Goal: Navigation & Orientation: Find specific page/section

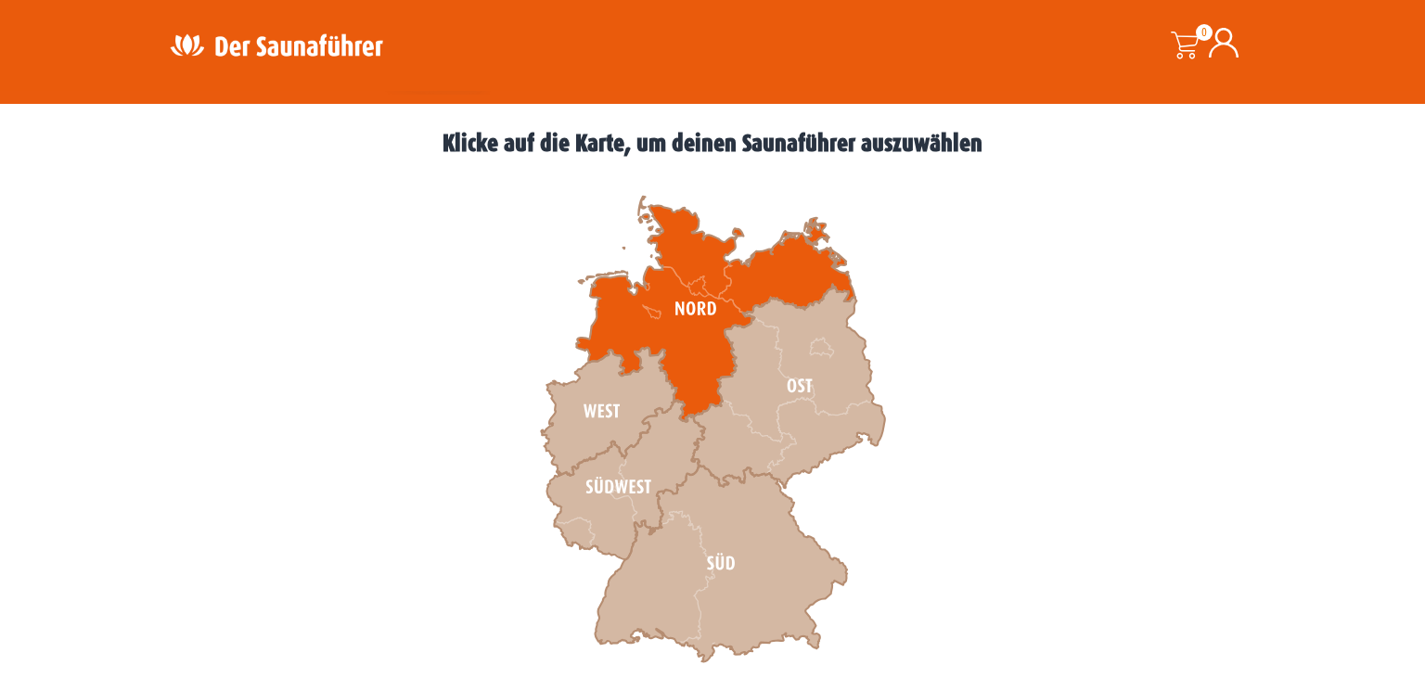
click at [611, 311] on icon at bounding box center [715, 309] width 278 height 225
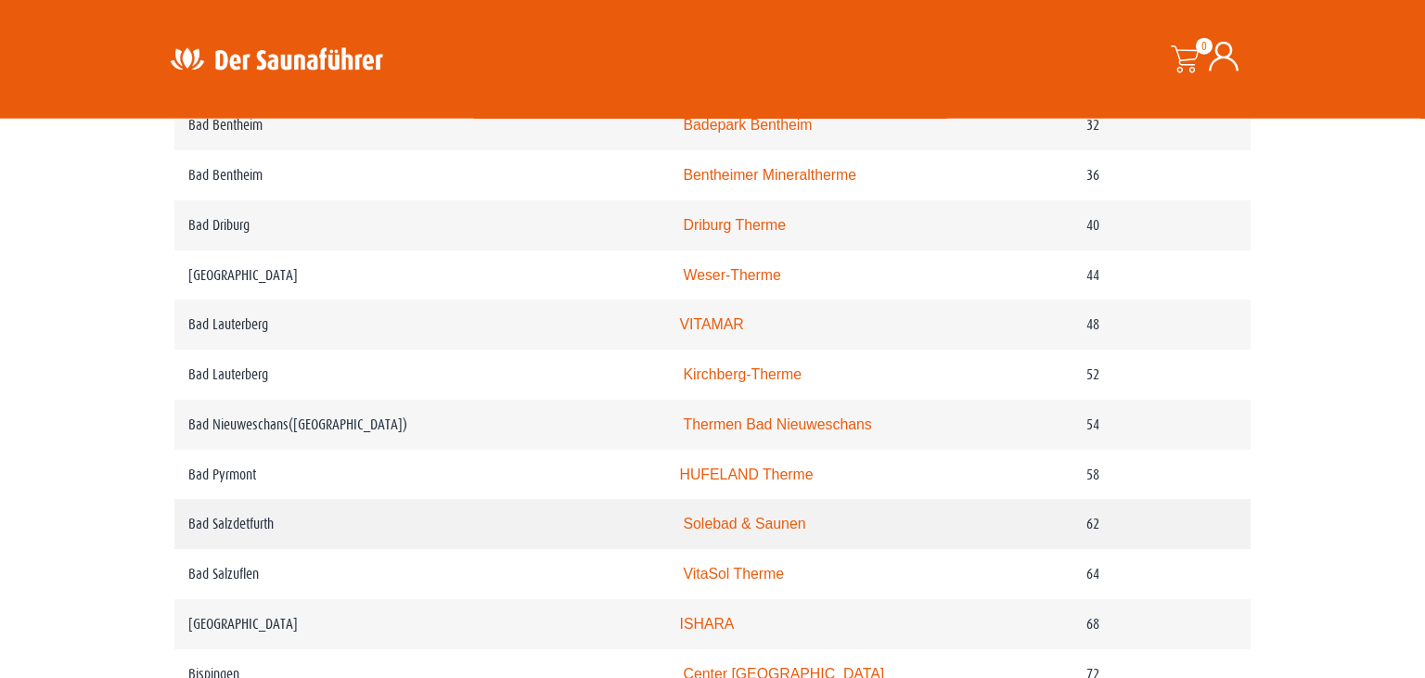
scroll to position [1273, 0]
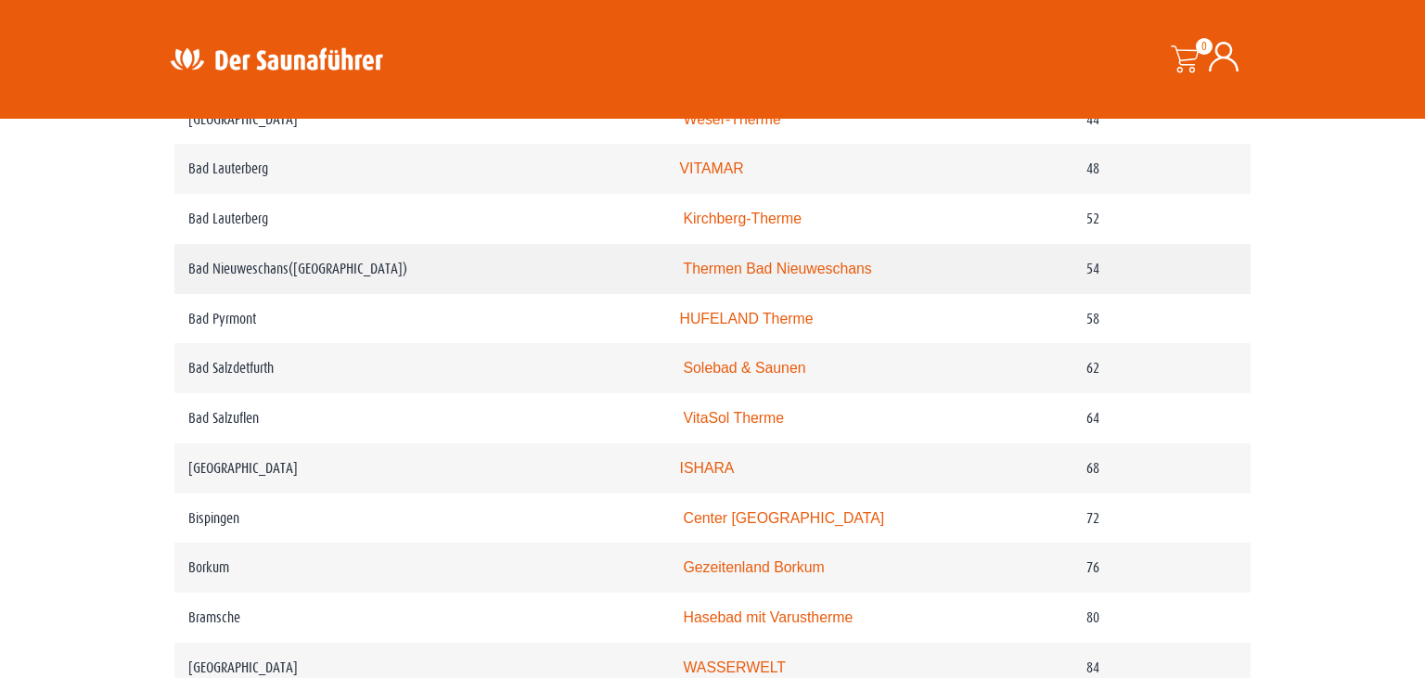
click at [792, 276] on link "Thermen Bad Nieuweschans" at bounding box center [778, 269] width 188 height 16
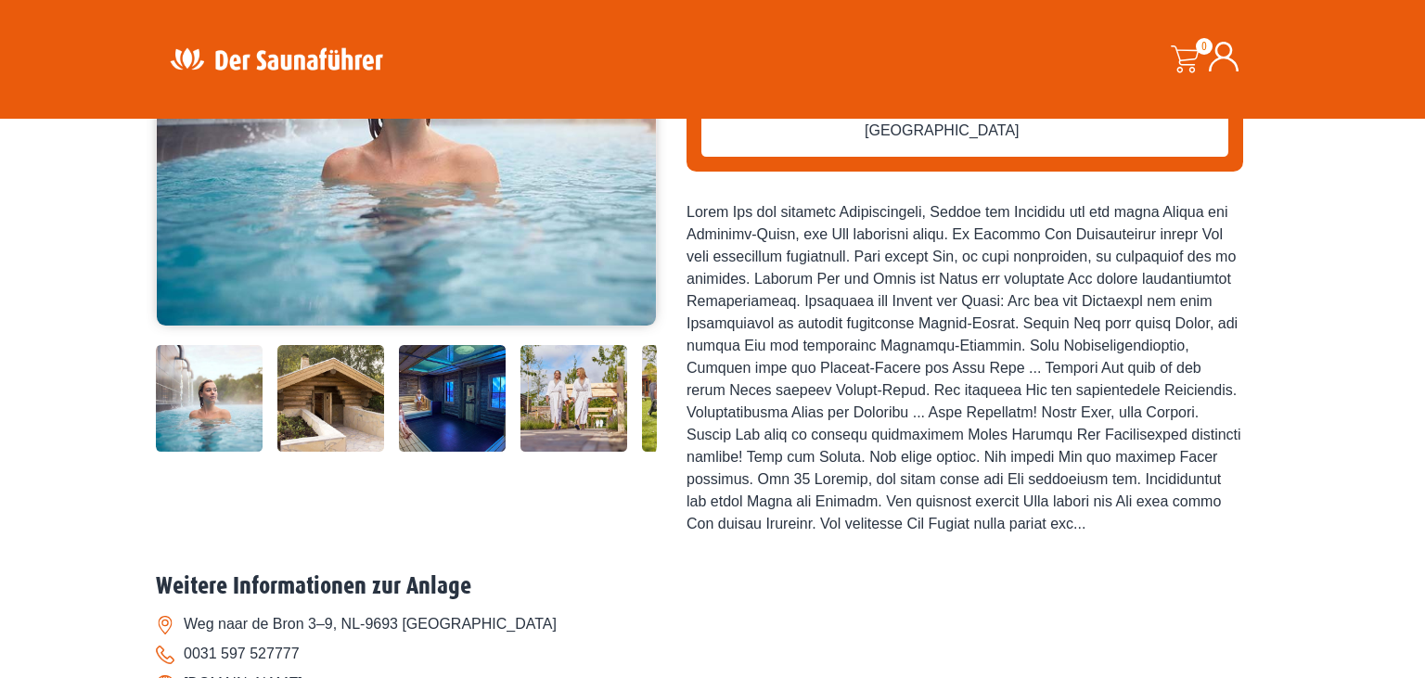
scroll to position [783, 0]
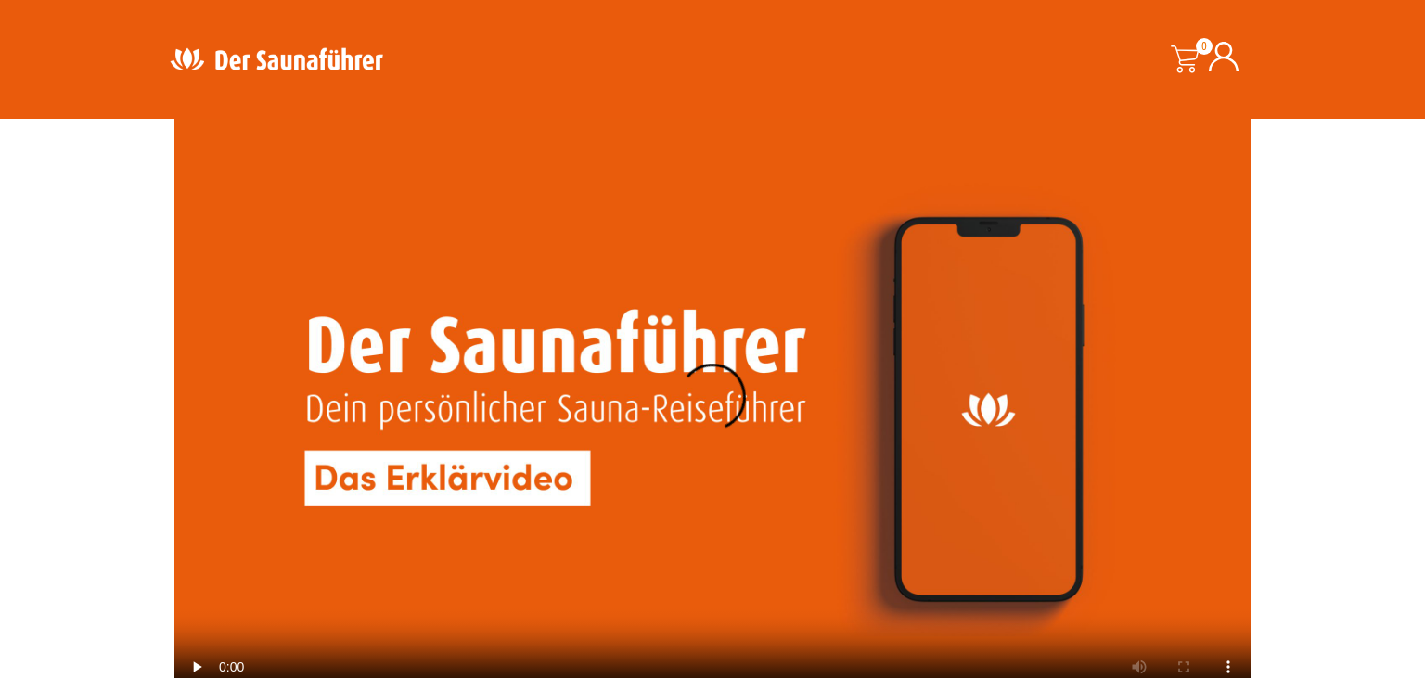
scroll to position [4753, 0]
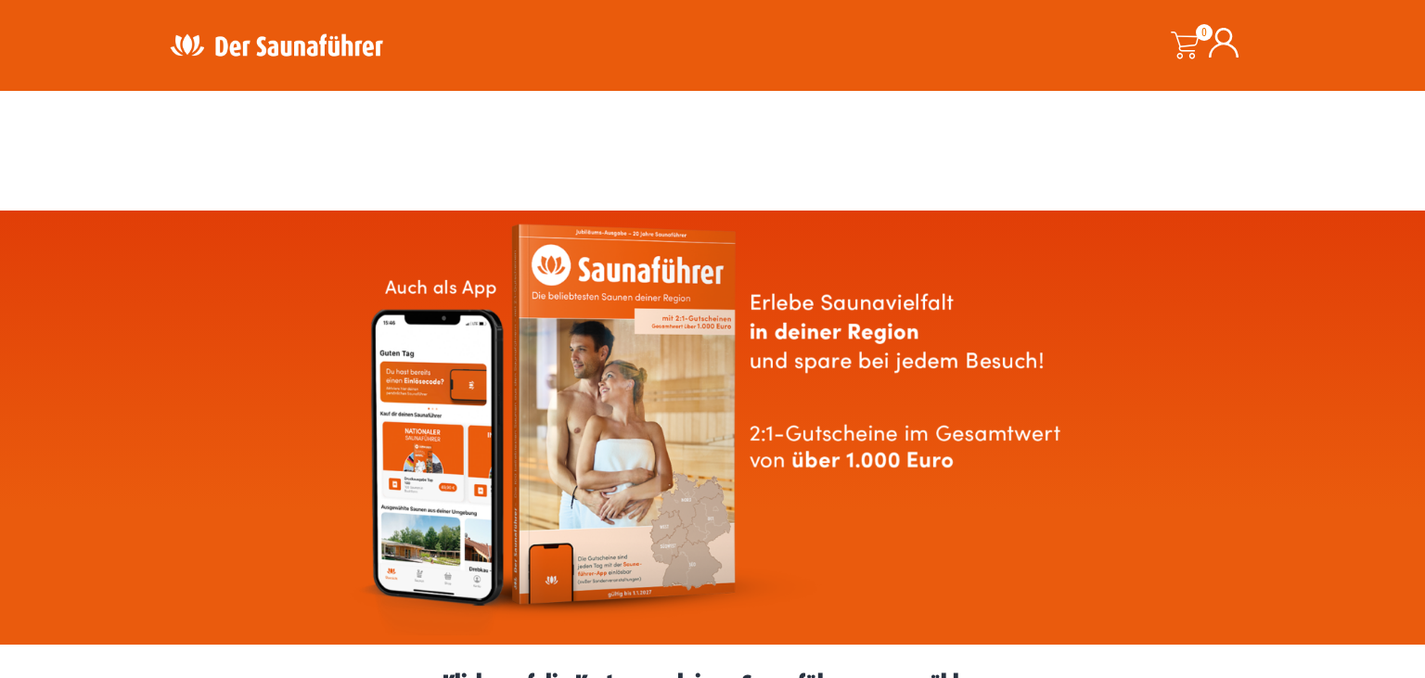
scroll to position [490, 0]
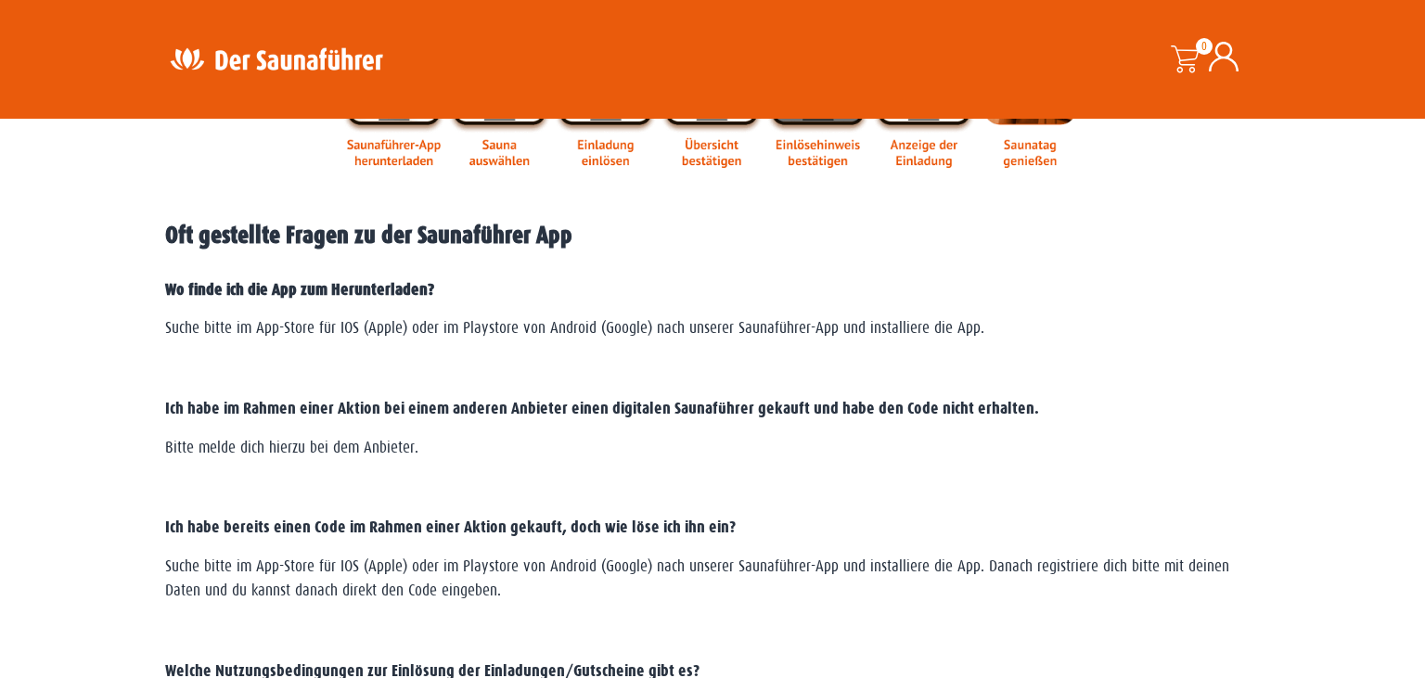
scroll to position [2840, 0]
